Goal: Information Seeking & Learning: Understand process/instructions

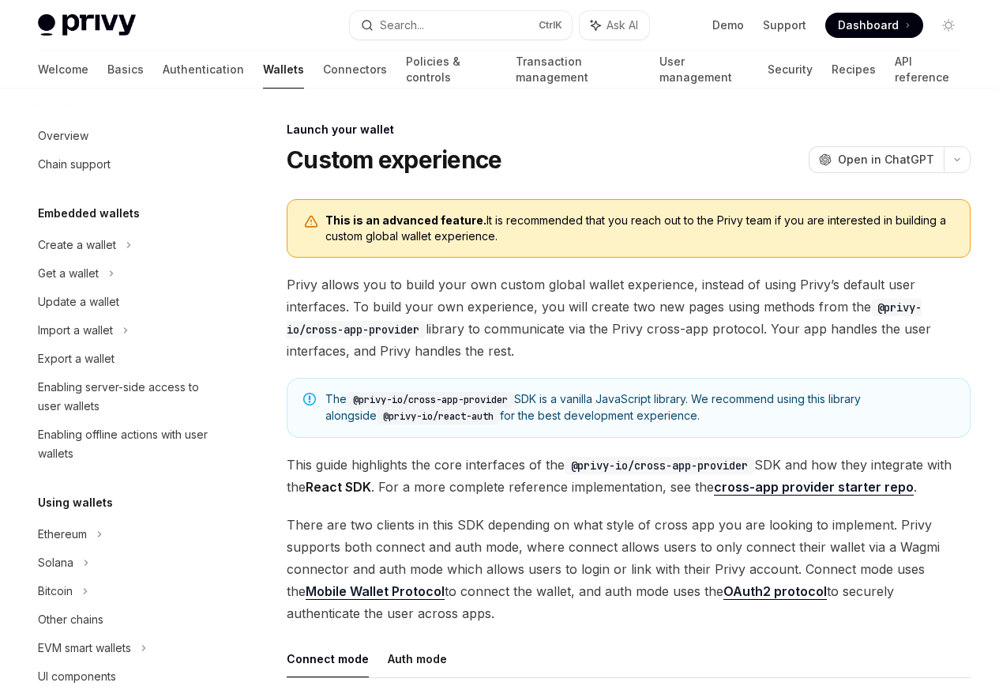
scroll to position [724, 0]
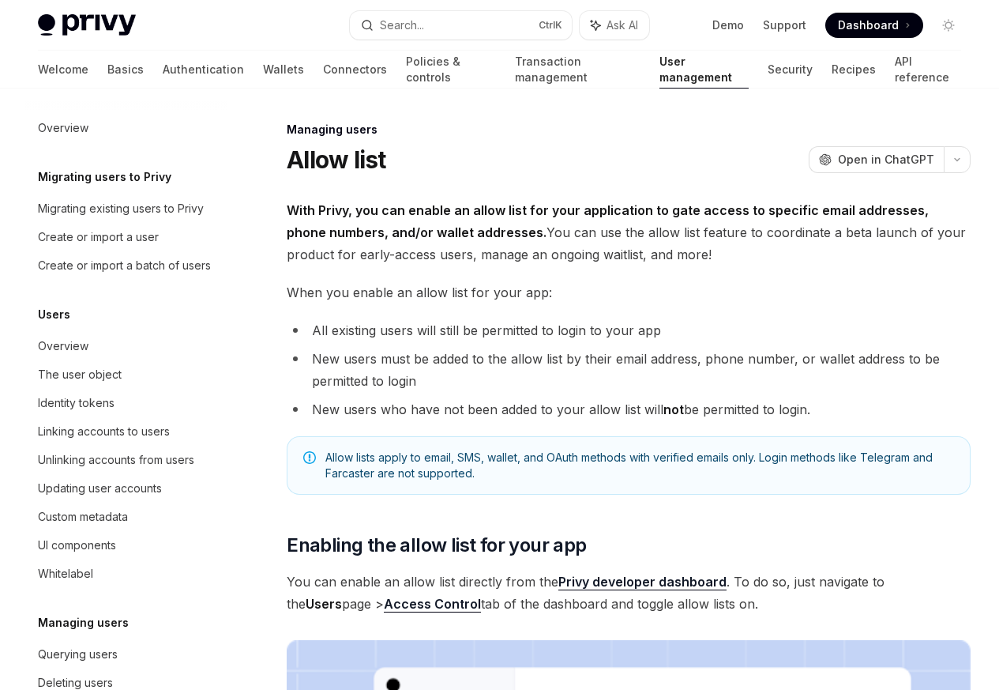
scroll to position [223, 0]
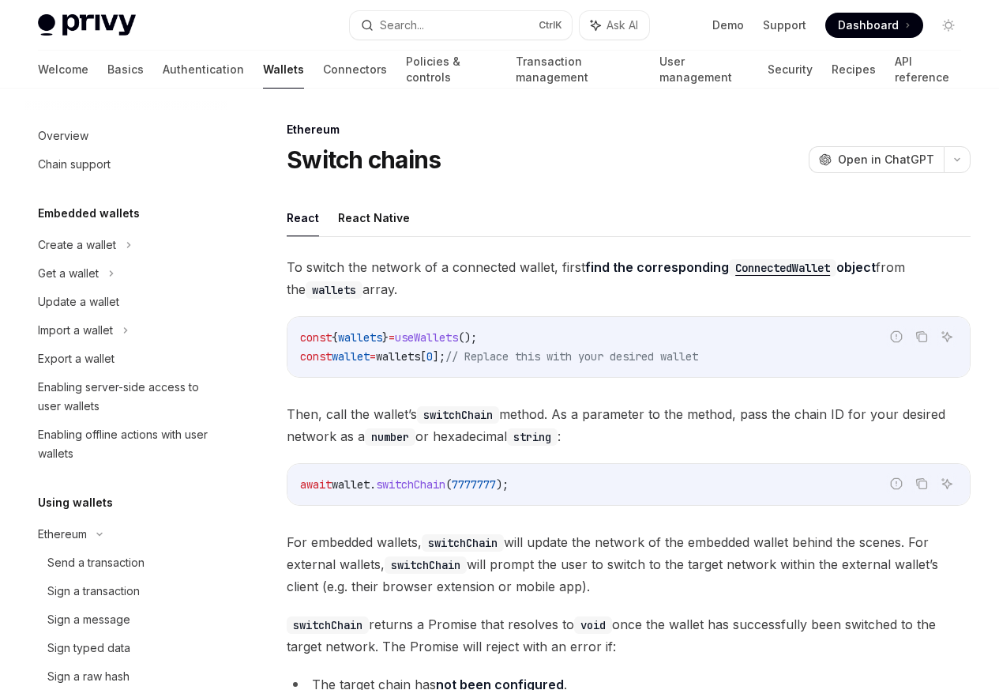
scroll to position [344, 0]
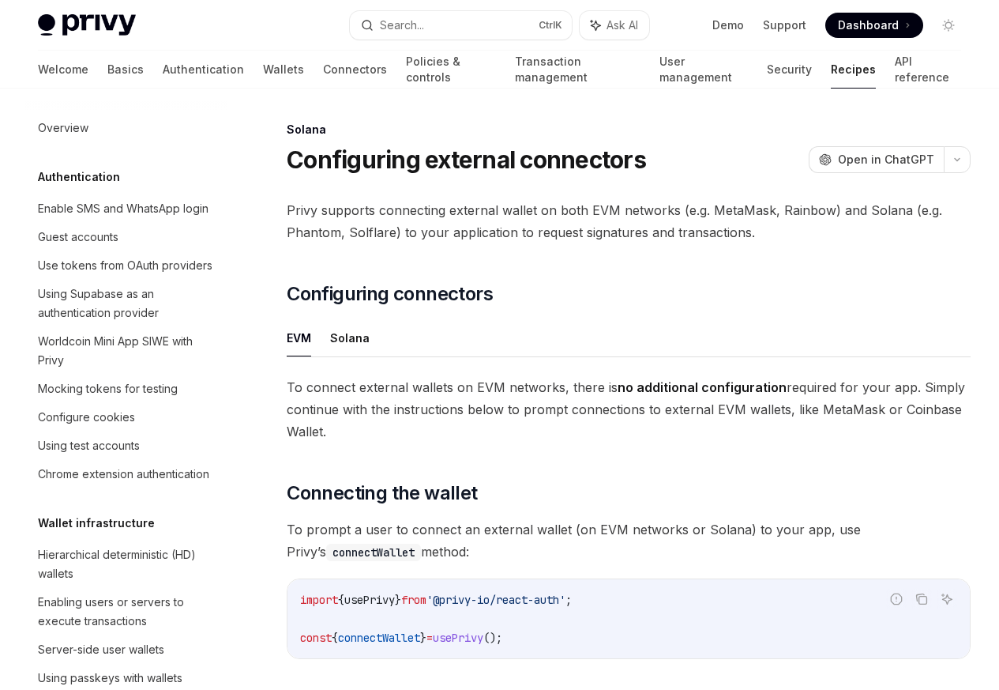
scroll to position [2530, 0]
